Goal: Subscribe to service/newsletter

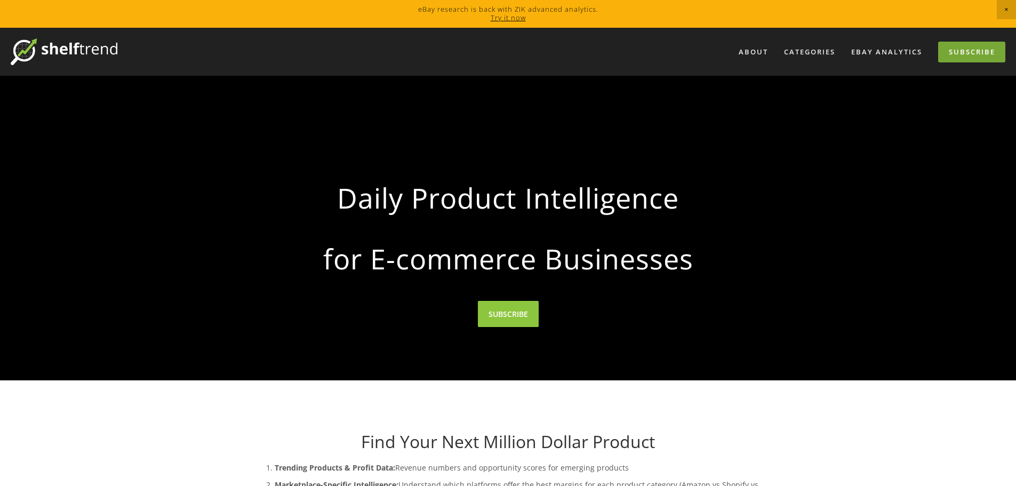
click at [958, 54] on link "Subscribe" at bounding box center [971, 52] width 67 height 21
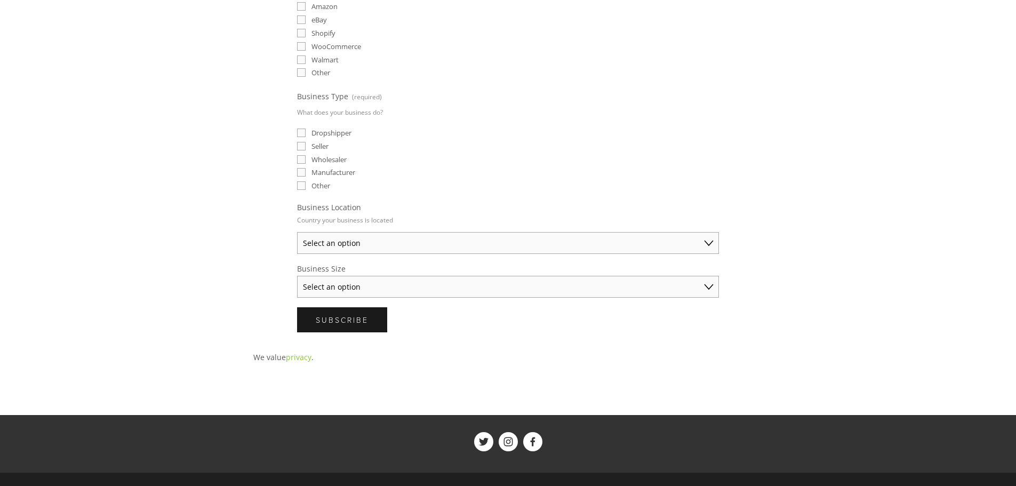
scroll to position [426, 0]
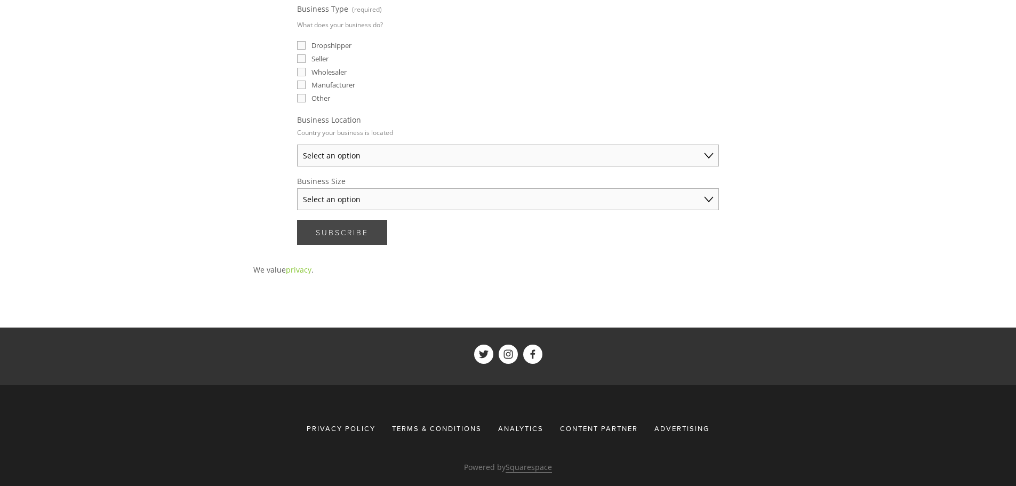
click at [333, 225] on button "Subscribe Subscribe" at bounding box center [342, 232] width 90 height 25
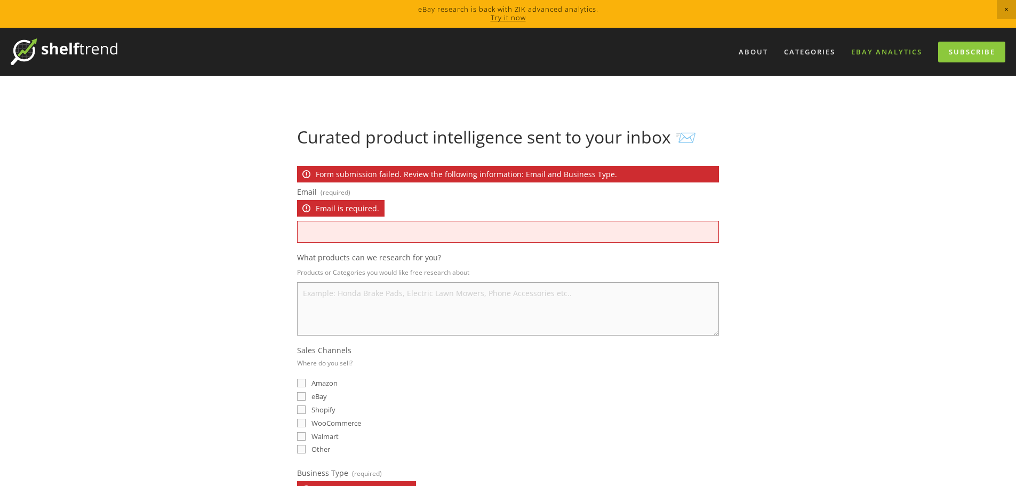
click at [868, 45] on link "eBay Analytics" at bounding box center [886, 52] width 85 height 18
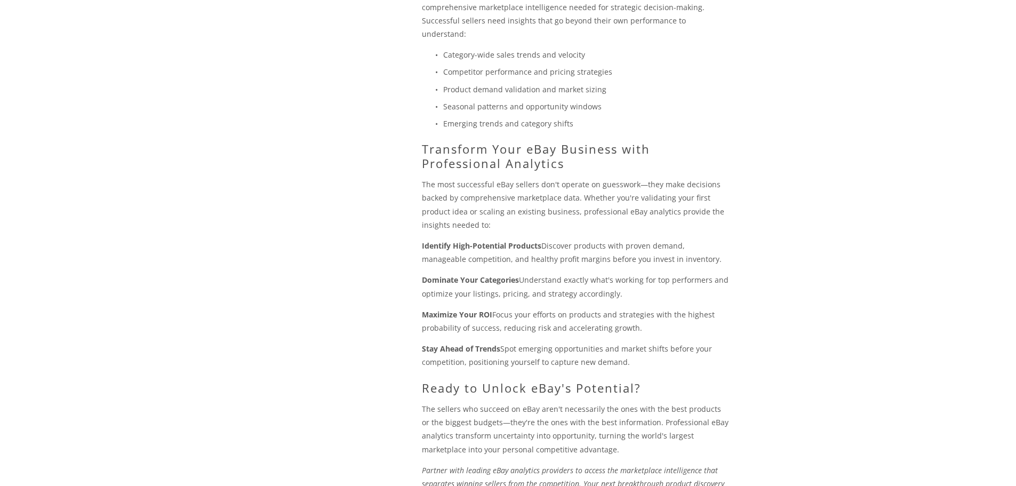
scroll to position [1202, 0]
